Goal: Task Accomplishment & Management: Manage account settings

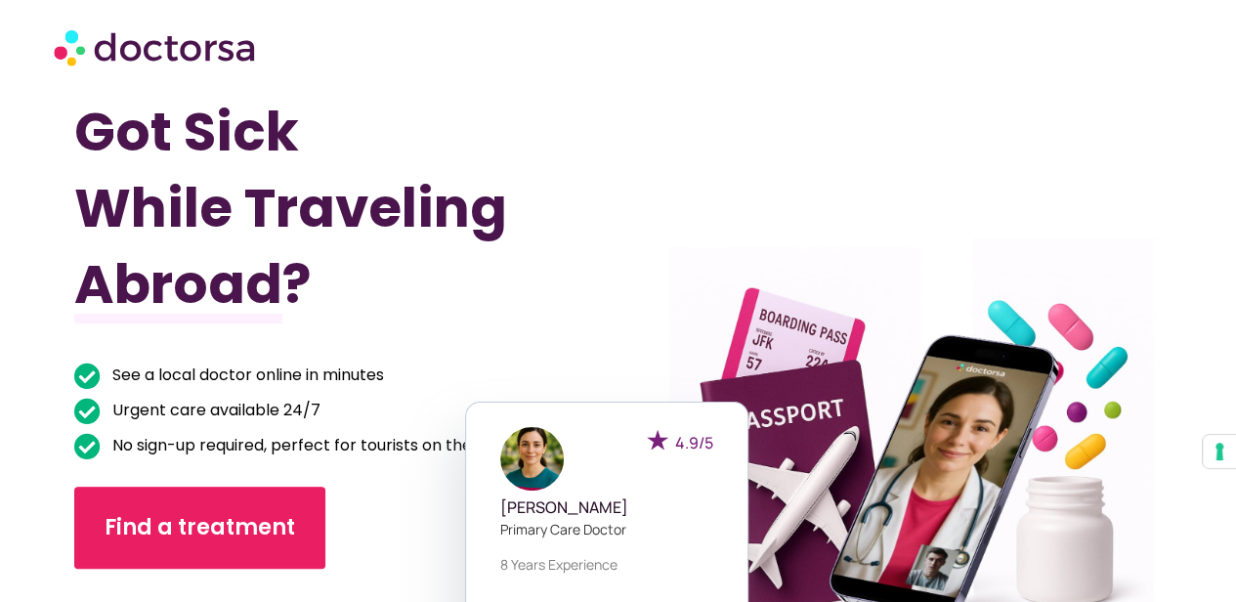
click at [825, 179] on div at bounding box center [890, 435] width 571 height 716
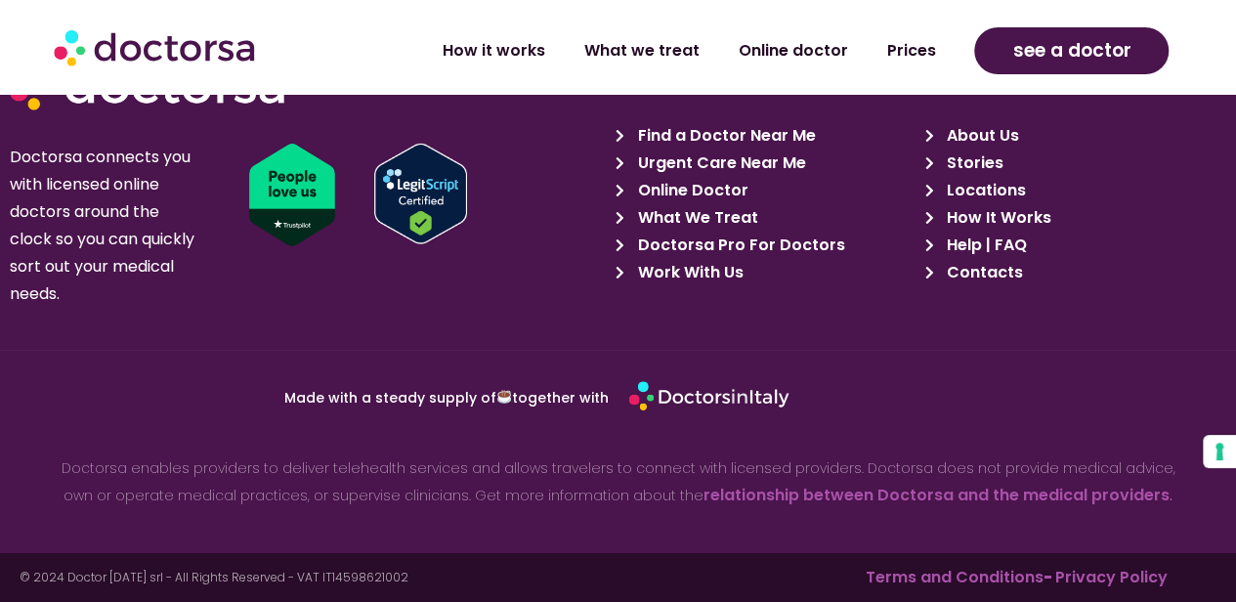
scroll to position [6882, 0]
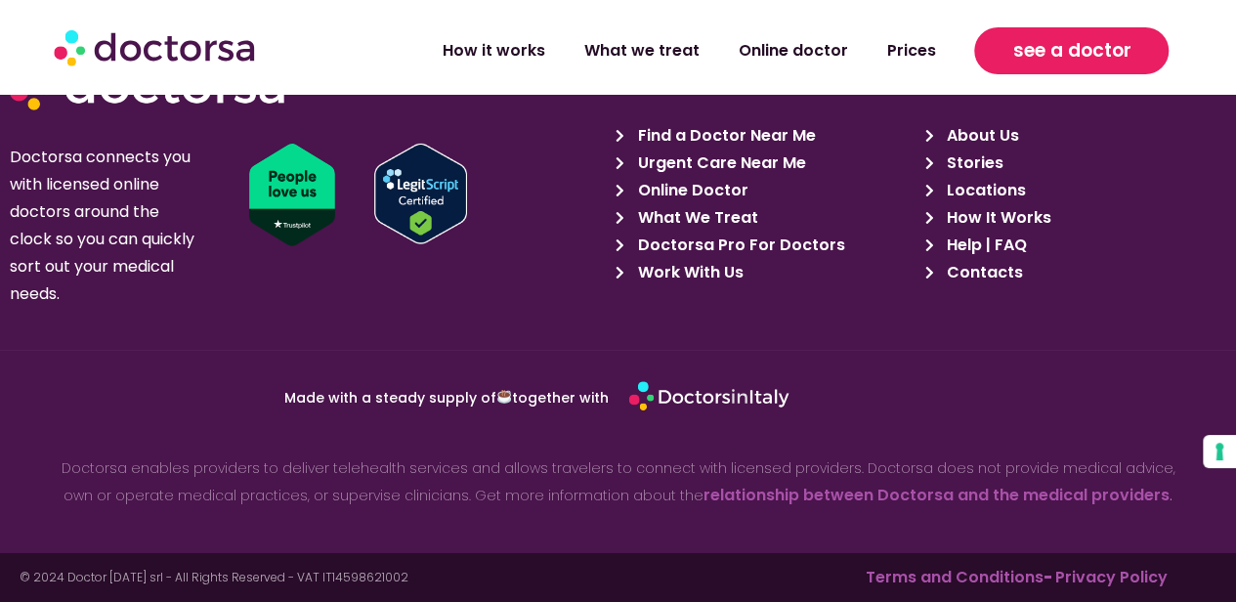
click at [1085, 61] on span "see a doctor" at bounding box center [1072, 50] width 118 height 31
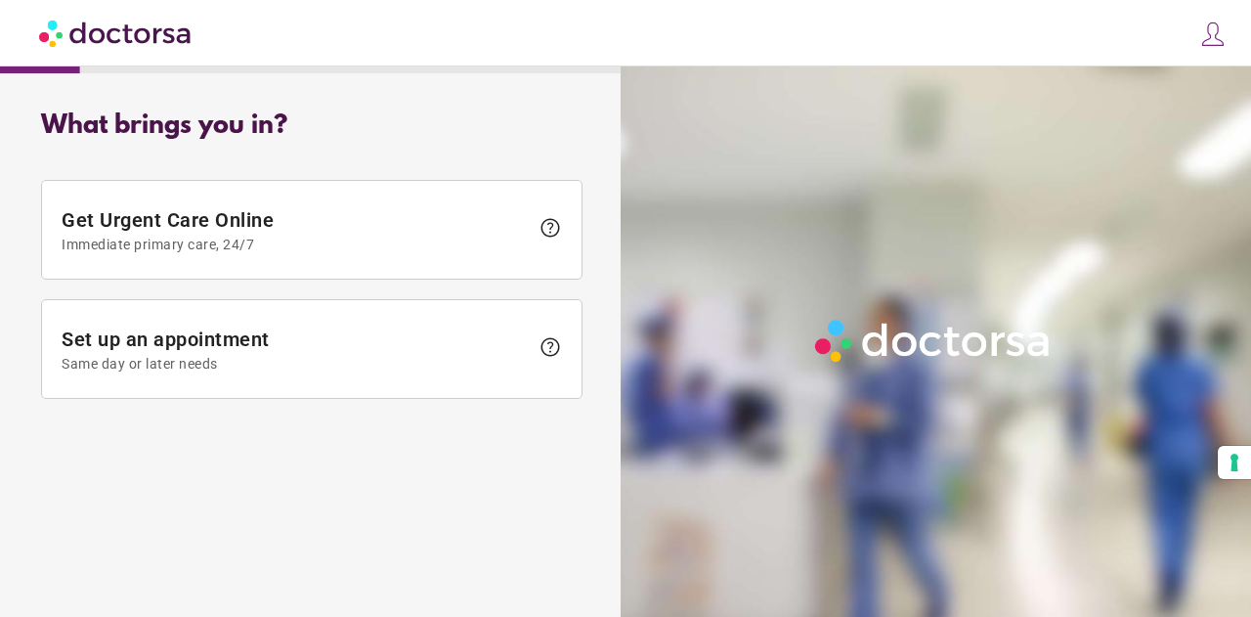
click at [1207, 38] on img at bounding box center [1212, 34] width 27 height 27
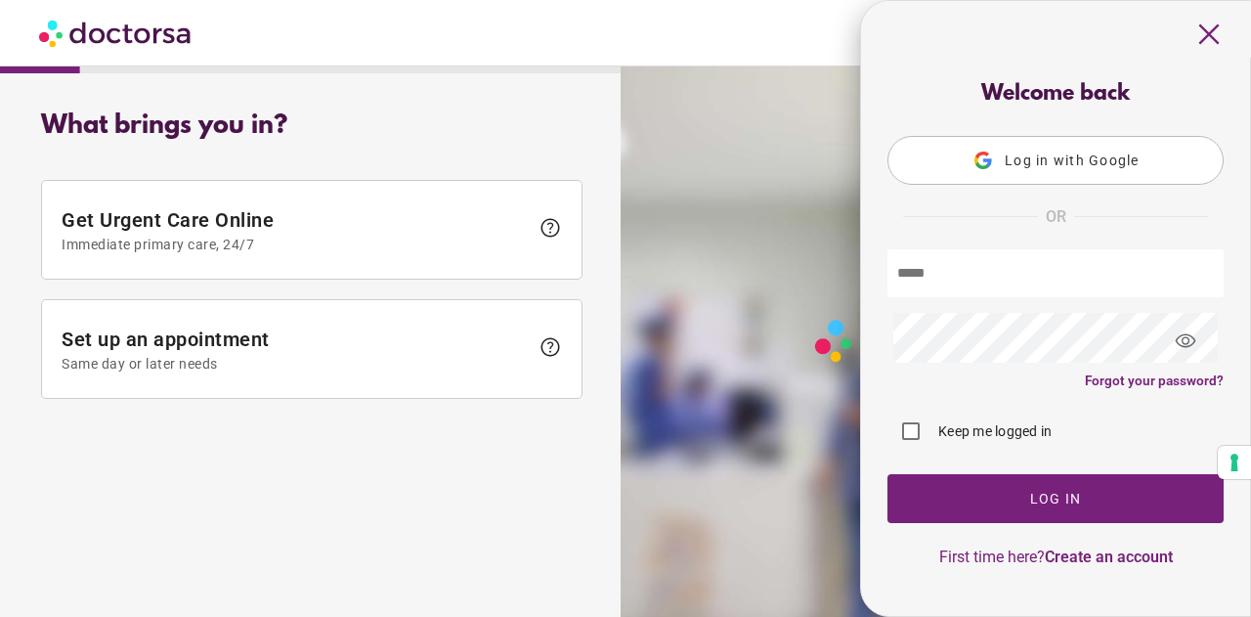
click at [1034, 257] on input "text" at bounding box center [1056, 273] width 336 height 48
type input "**********"
click at [989, 430] on label "Keep me logged in" at bounding box center [992, 431] width 117 height 20
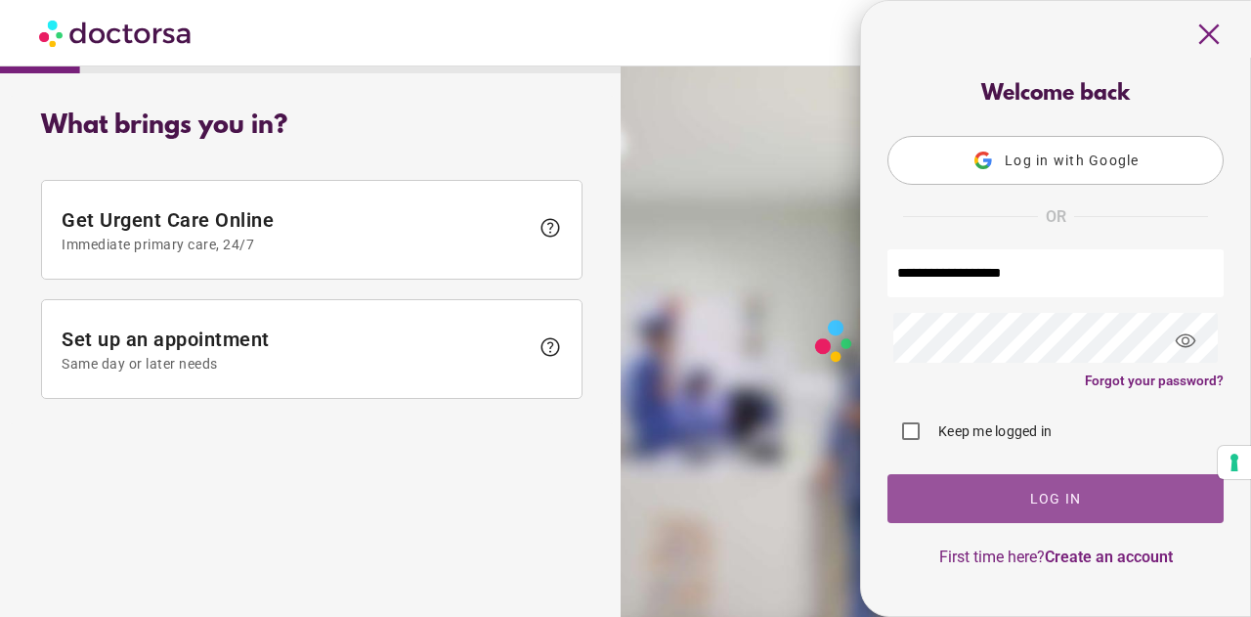
click at [1030, 497] on span "Log In" at bounding box center [1056, 499] width 52 height 16
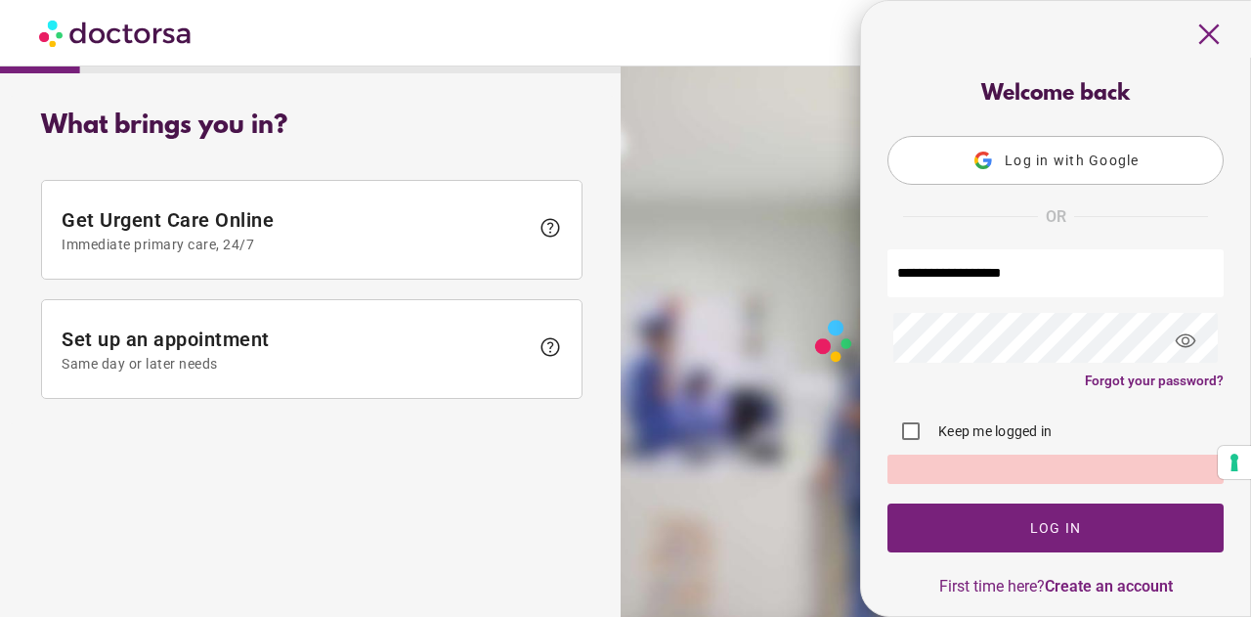
click at [1172, 346] on span "visibility" at bounding box center [1185, 341] width 53 height 53
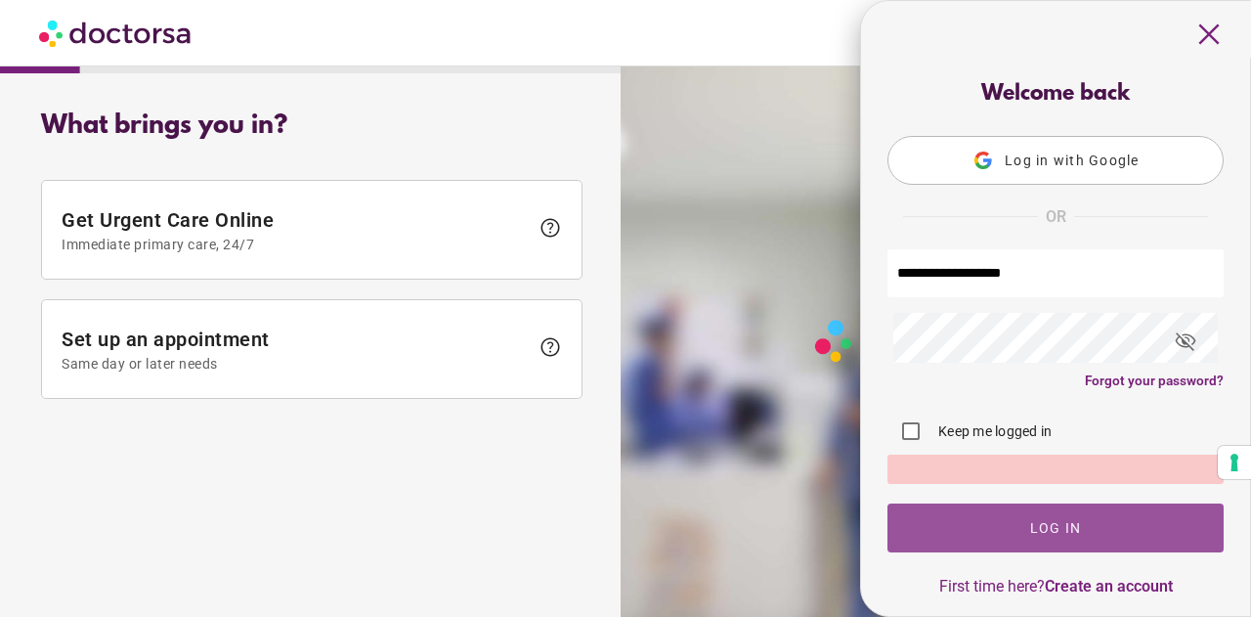
click at [1052, 528] on span "Log In" at bounding box center [1056, 528] width 52 height 16
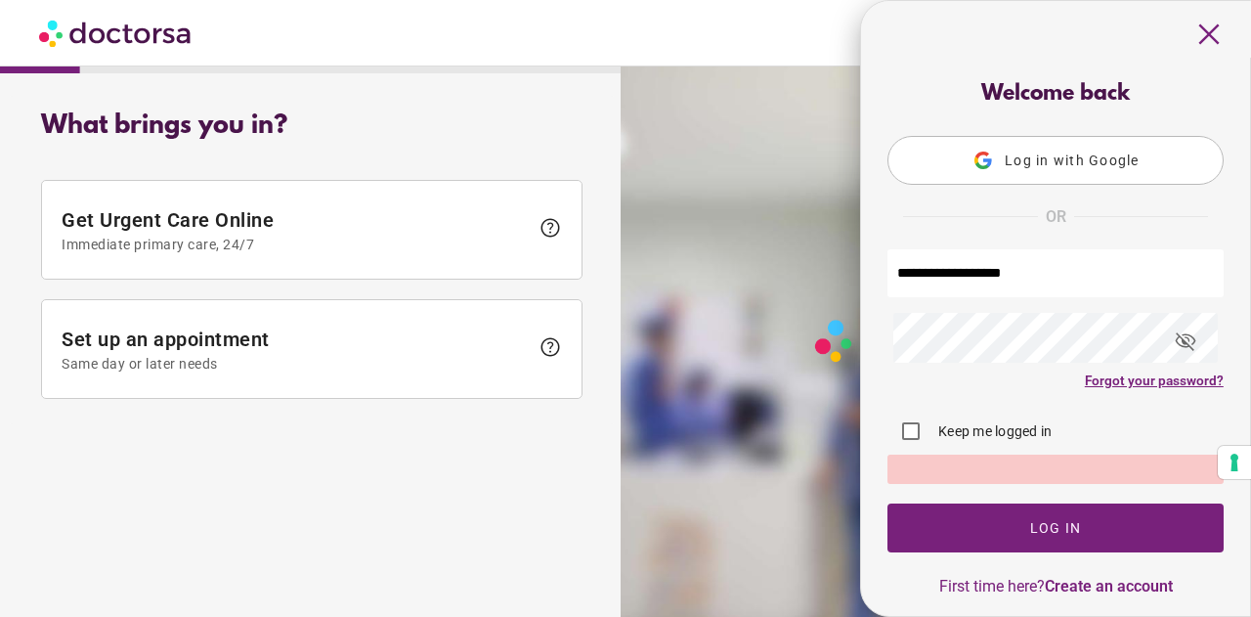
click at [1121, 388] on link "Forgot your password?" at bounding box center [1154, 380] width 139 height 16
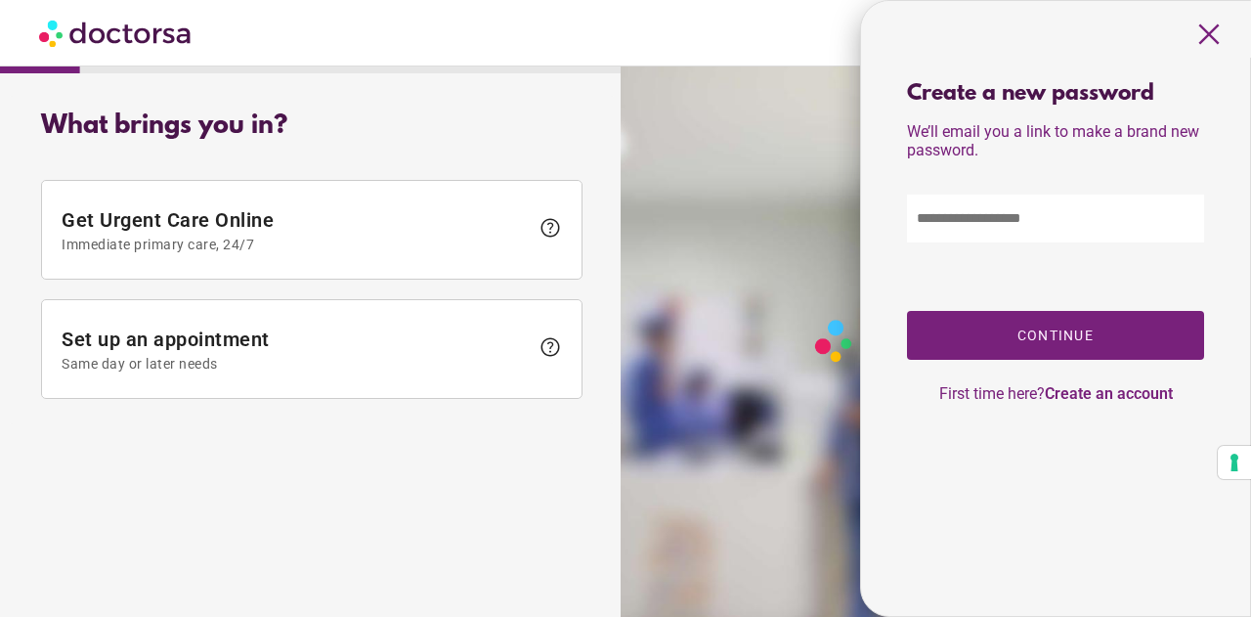
click at [1050, 228] on input "text" at bounding box center [1055, 219] width 297 height 48
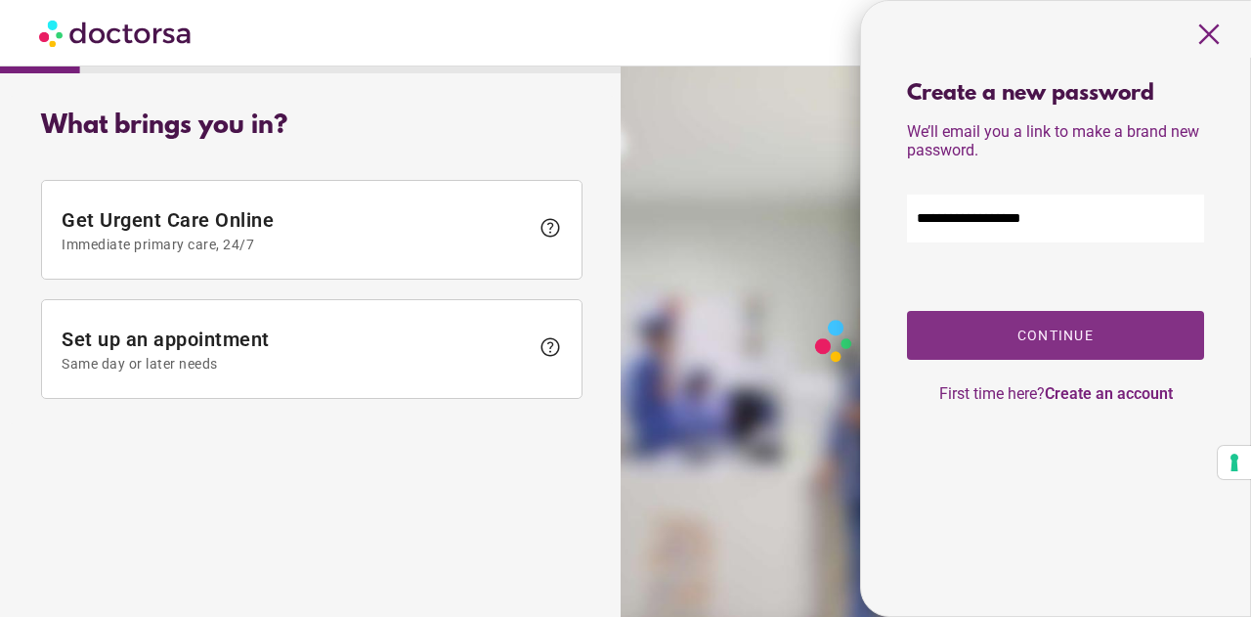
type input "**********"
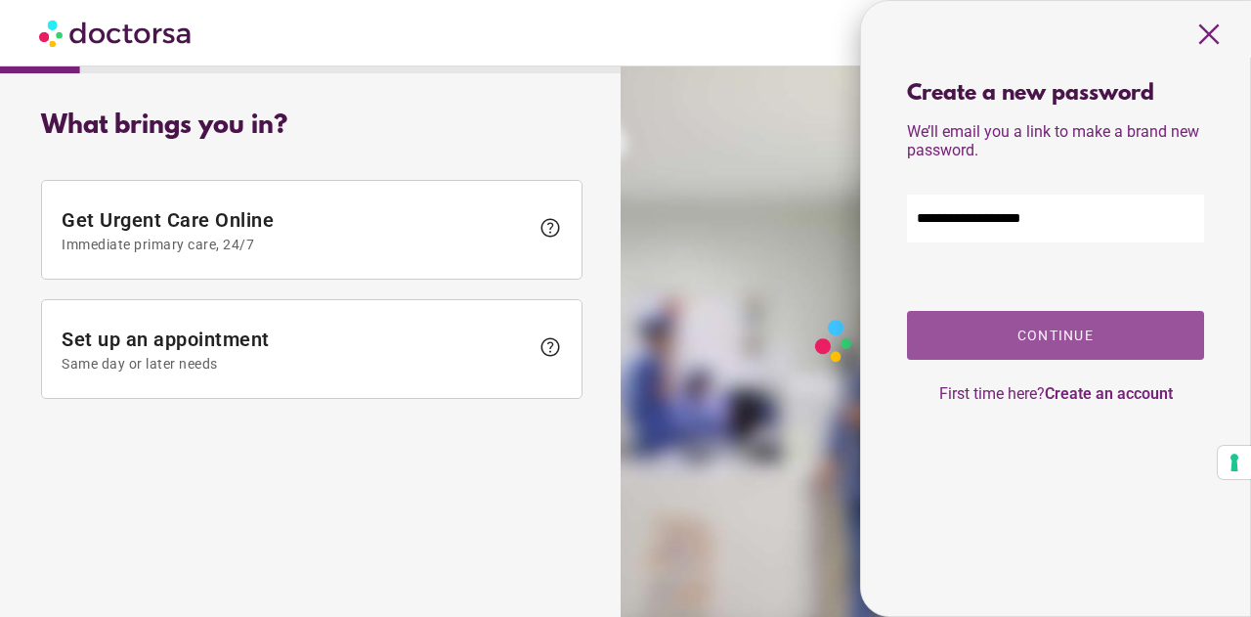
click at [1052, 329] on span "button" at bounding box center [1055, 335] width 297 height 49
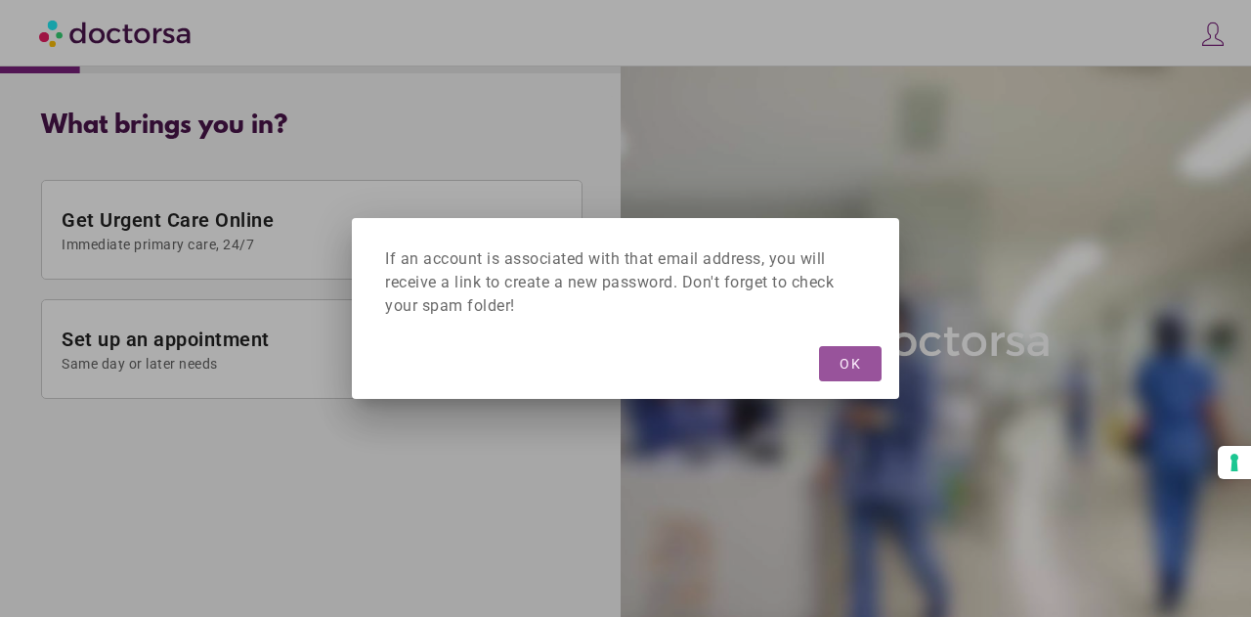
click at [857, 369] on span "OK" at bounding box center [851, 364] width 22 height 16
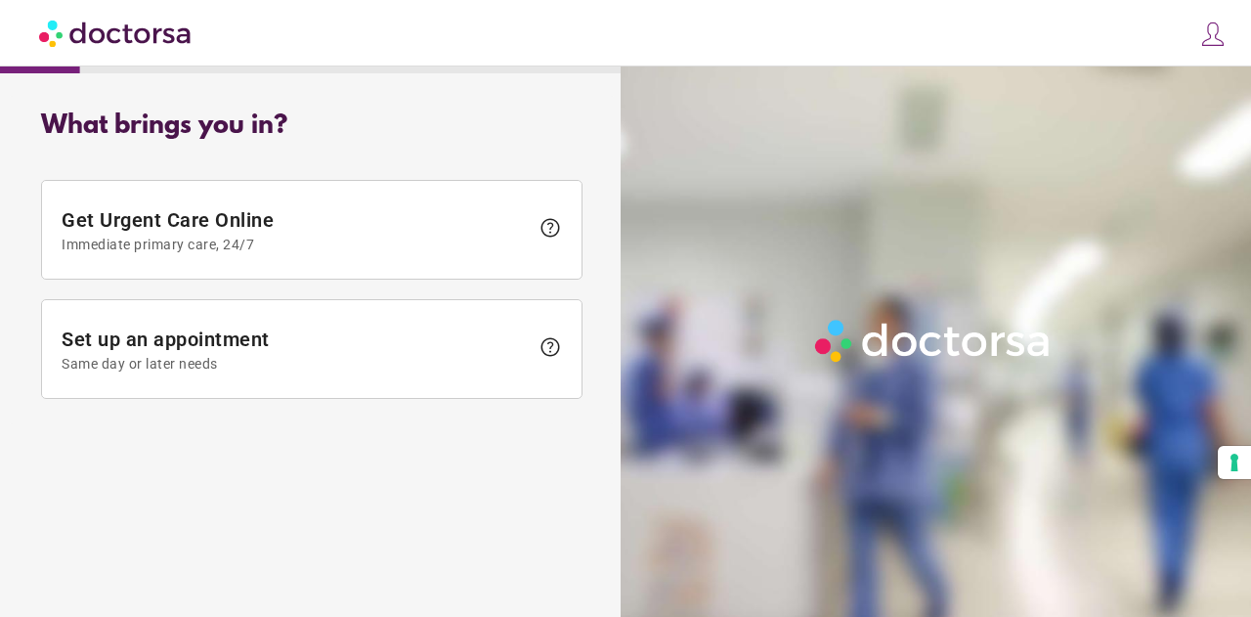
click at [1216, 37] on img at bounding box center [1212, 34] width 27 height 27
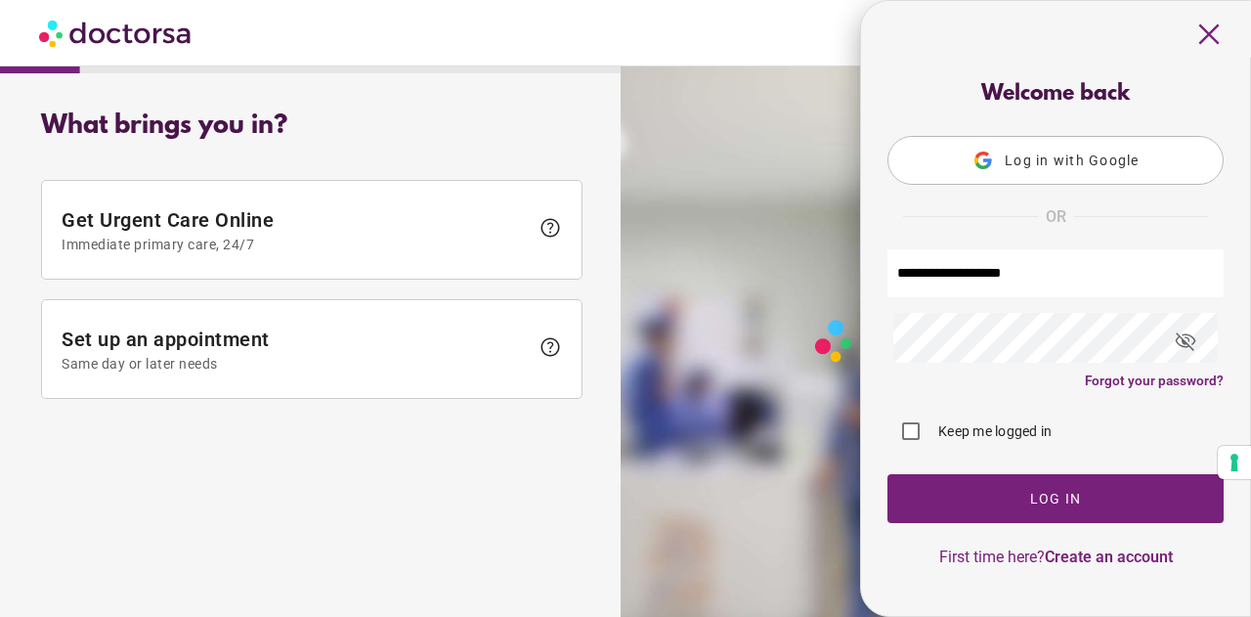
click at [753, 352] on div "close Log in Make a request Your appointments Your profile Welcome back Log in …" at bounding box center [625, 286] width 1251 height 572
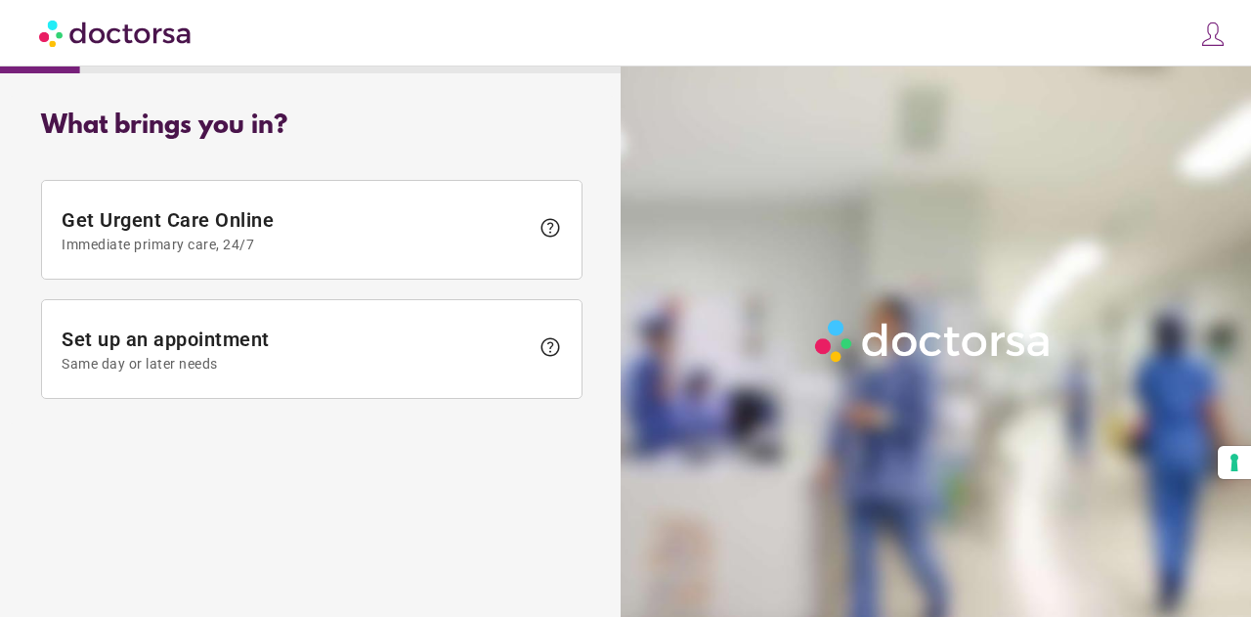
click at [1210, 34] on img at bounding box center [1212, 34] width 27 height 27
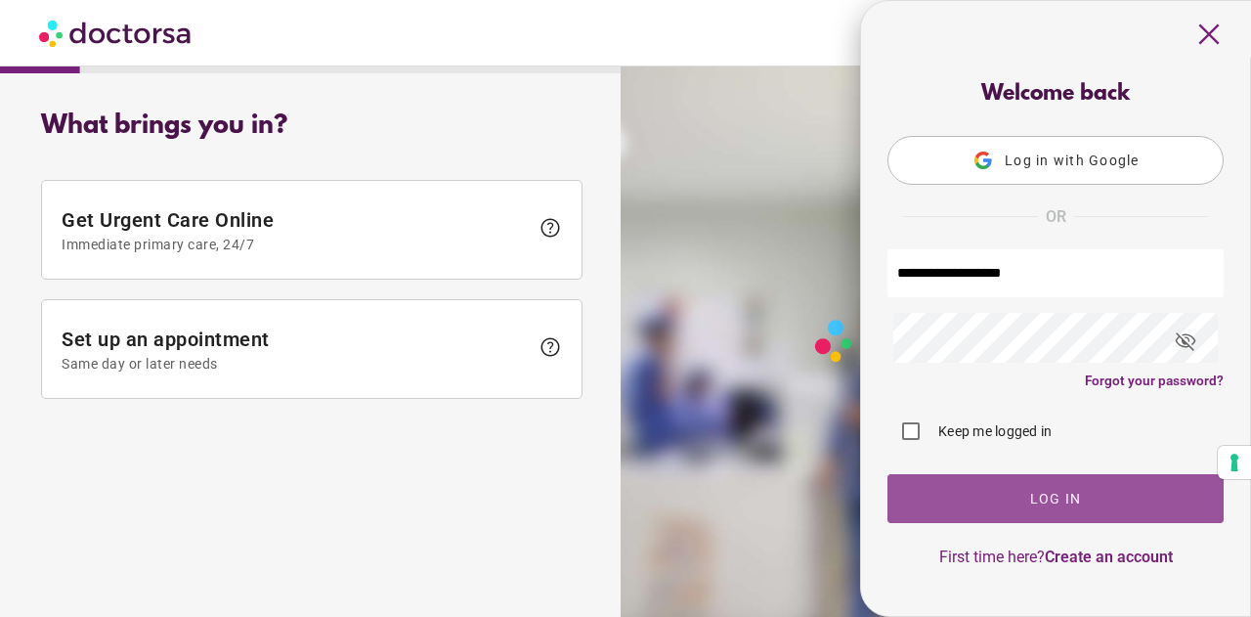
click at [1071, 497] on span "Log In" at bounding box center [1056, 499] width 52 height 16
